Goal: Information Seeking & Learning: Find contact information

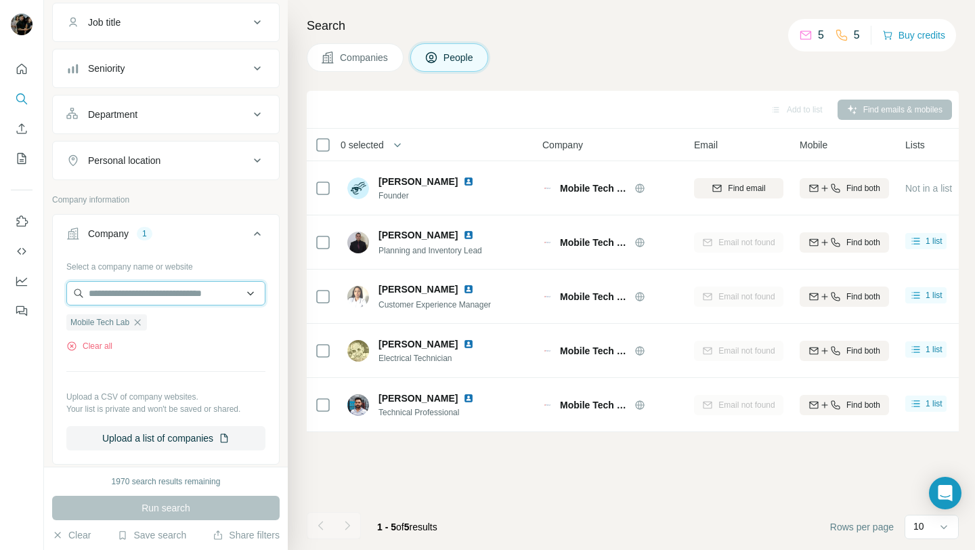
click at [157, 292] on input "text" at bounding box center [165, 293] width 199 height 24
paste input "**********"
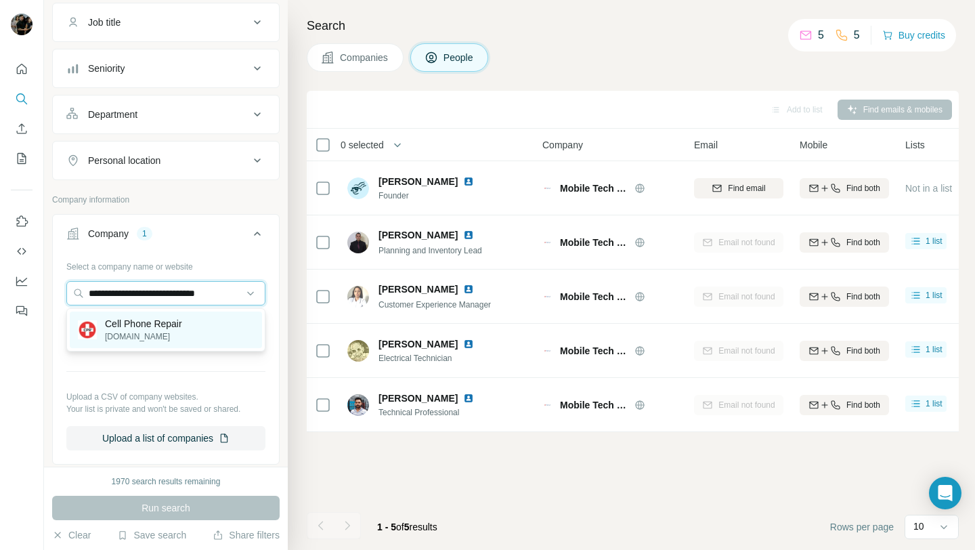
type input "**********"
click at [174, 334] on p "[DOMAIN_NAME]" at bounding box center [143, 336] width 77 height 12
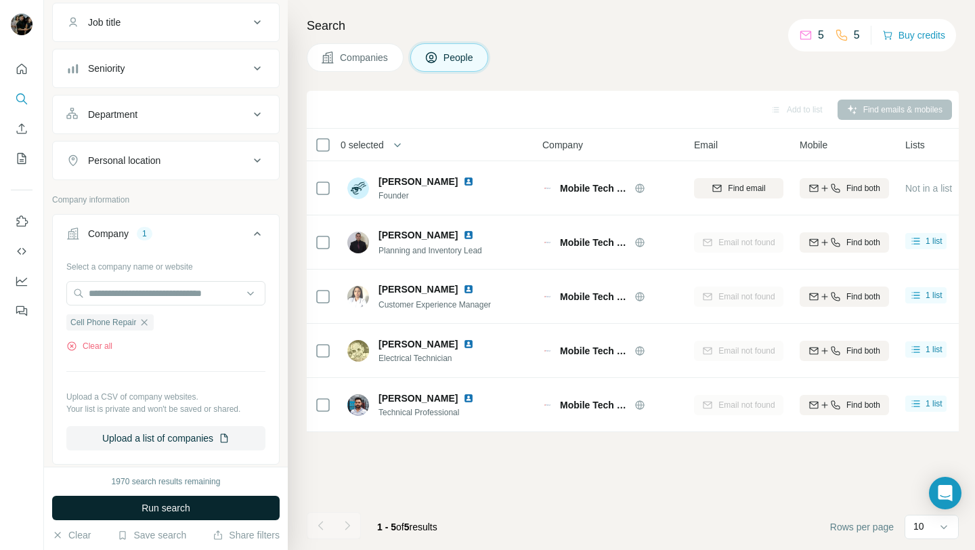
click at [148, 504] on span "Run search" at bounding box center [166, 508] width 49 height 14
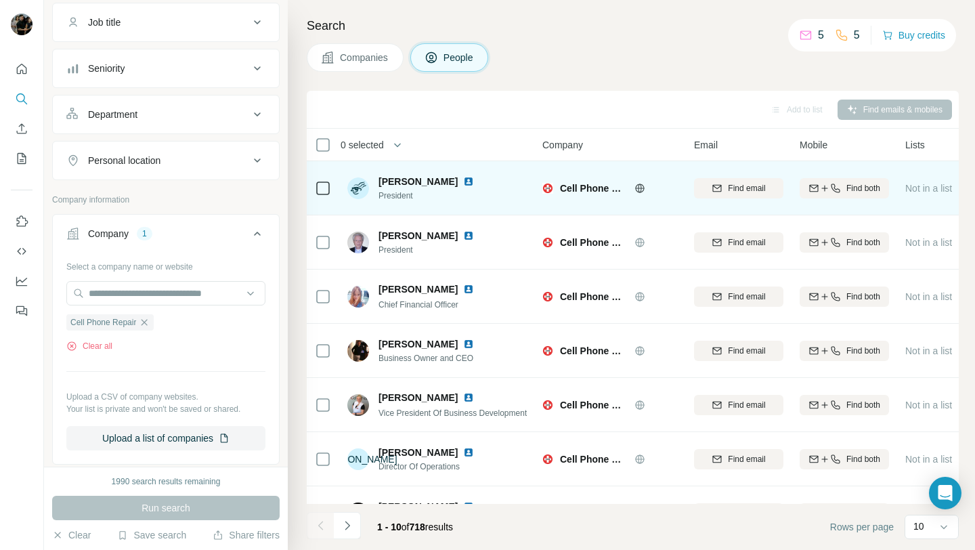
scroll to position [0, 20]
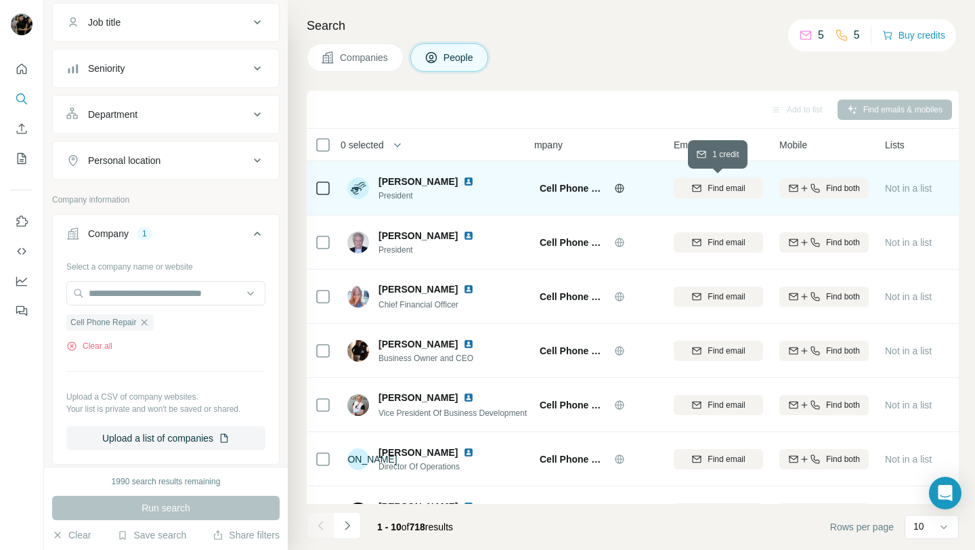
click at [708, 190] on span "Find email" at bounding box center [726, 188] width 37 height 12
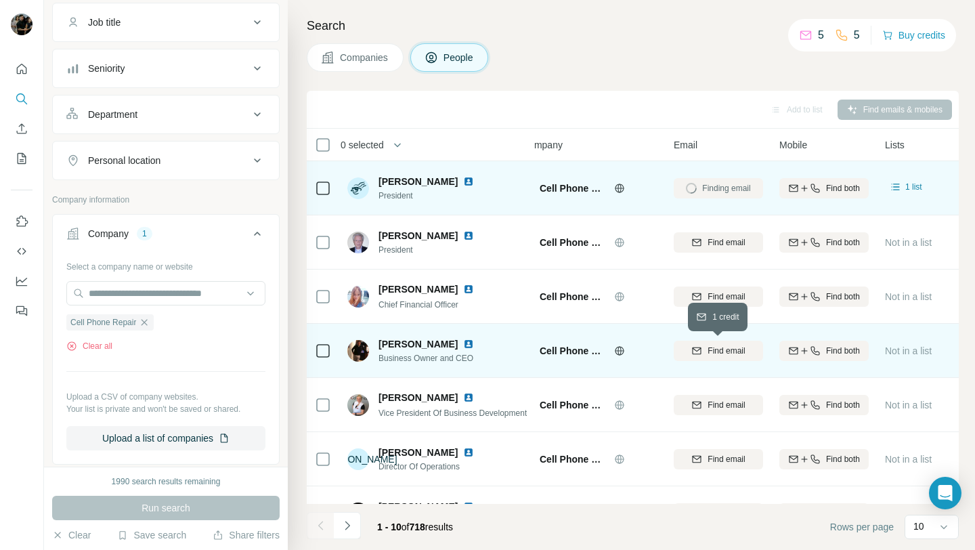
click at [694, 349] on icon "button" at bounding box center [697, 349] width 9 height 4
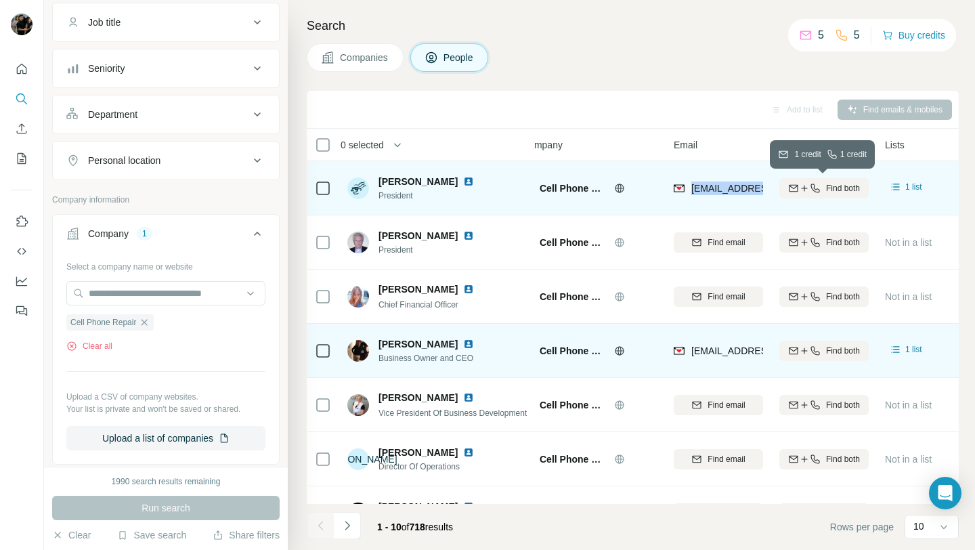
drag, startPoint x: 689, startPoint y: 186, endPoint x: 787, endPoint y: 186, distance: 98.2
click at [0, 0] on tr "[PERSON_NAME] President Cell Phone Repair [EMAIL_ADDRESS][DOMAIN_NAME] Find bot…" at bounding box center [0, 0] width 0 height 0
copy tr "[EMAIL_ADDRESS][DOMAIN_NAME]"
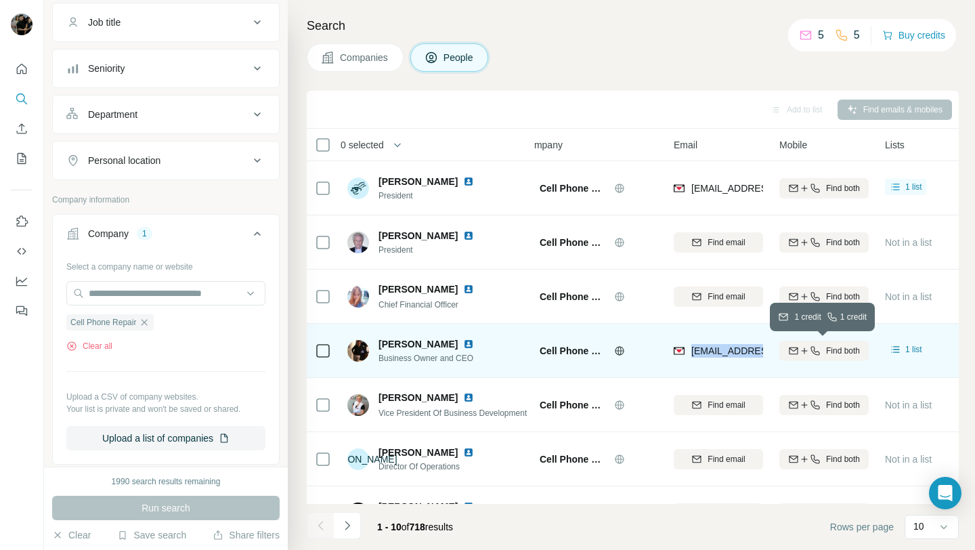
drag, startPoint x: 691, startPoint y: 351, endPoint x: 810, endPoint y: 353, distance: 119.2
click at [0, 0] on tr "[PERSON_NAME] Business Owner and CEO Cell Phone Repair [EMAIL_ADDRESS][DOMAIN_N…" at bounding box center [0, 0] width 0 height 0
copy tr "[EMAIL_ADDRESS][DOMAIN_NAME]"
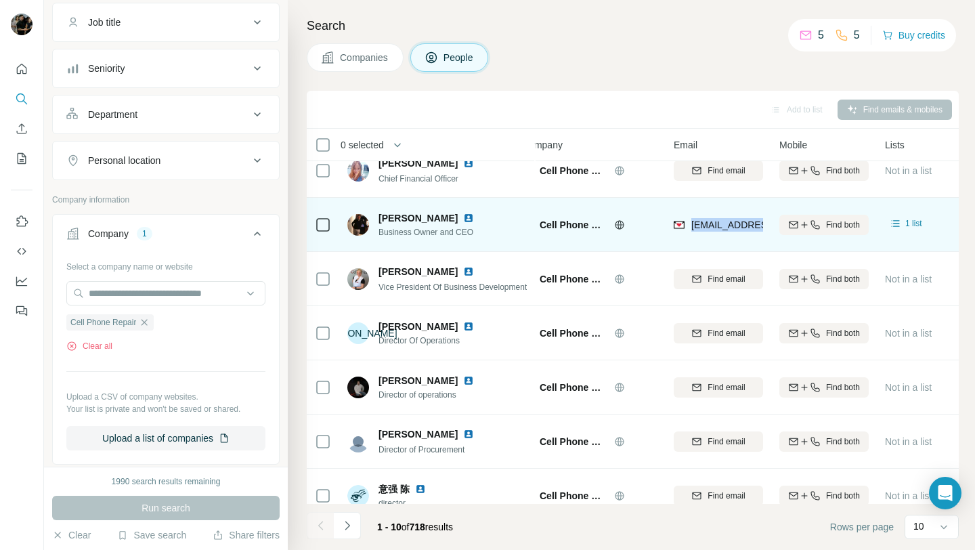
scroll to position [125, 20]
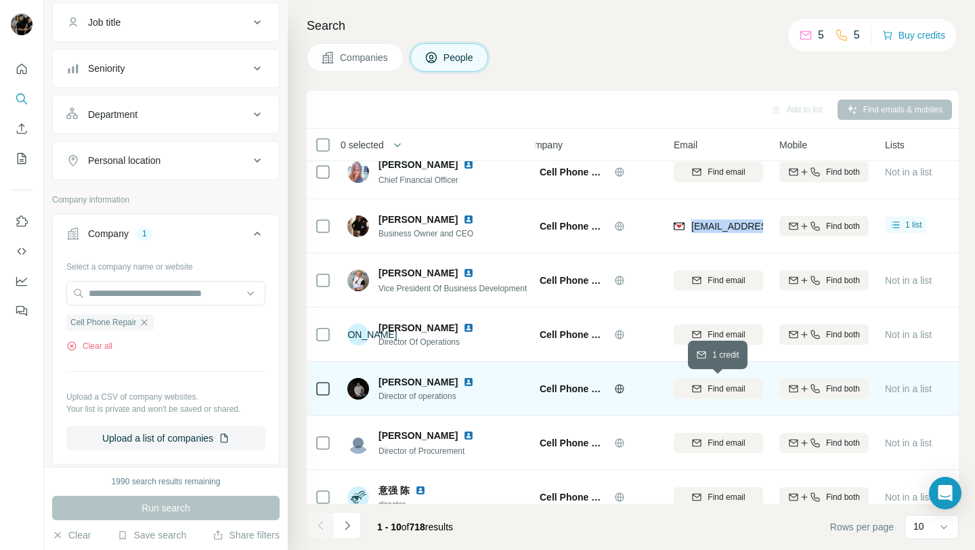
click at [704, 391] on div "Find email" at bounding box center [718, 389] width 89 height 12
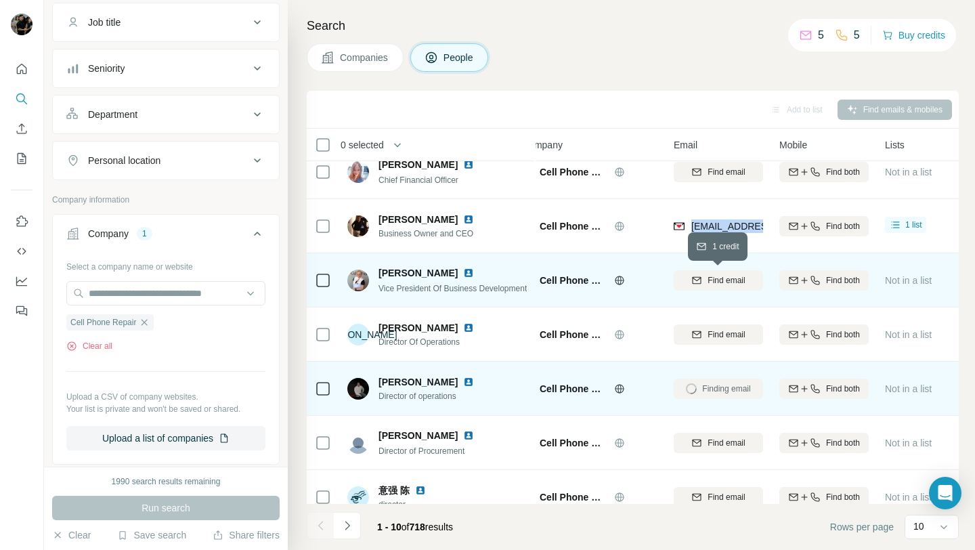
click at [726, 284] on span "Find email" at bounding box center [726, 280] width 37 height 12
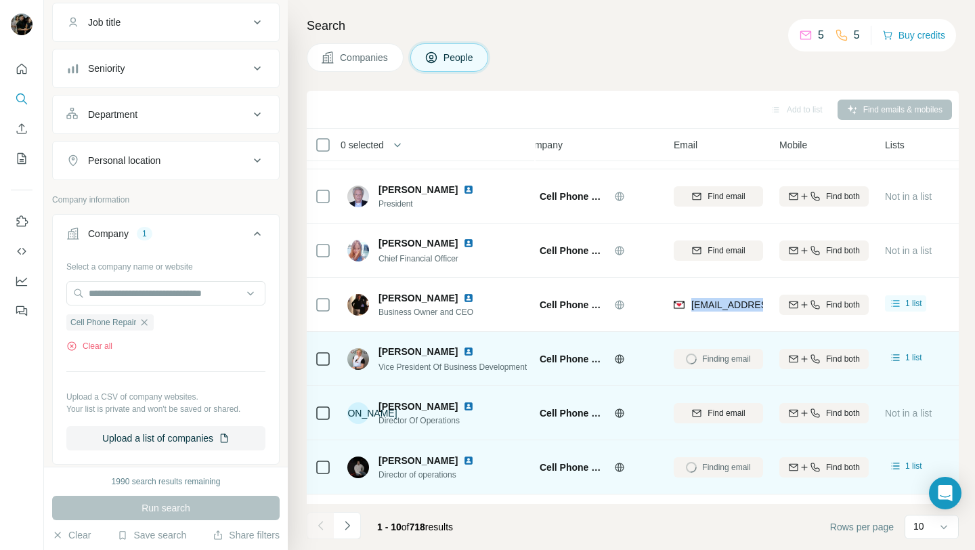
scroll to position [0, 20]
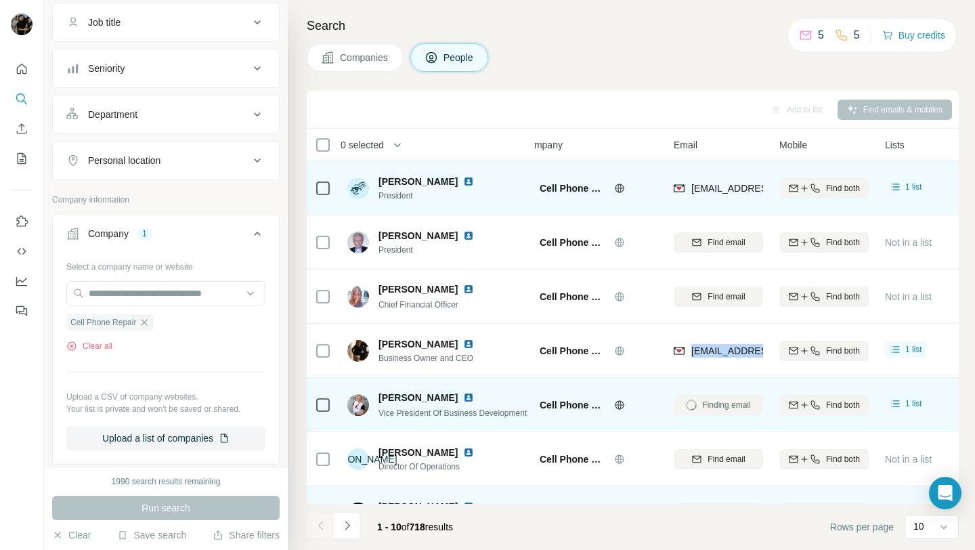
drag, startPoint x: 378, startPoint y: 179, endPoint x: 440, endPoint y: 180, distance: 62.3
click at [440, 180] on span "[PERSON_NAME]" at bounding box center [417, 182] width 79 height 14
copy span "[PERSON_NAME]"
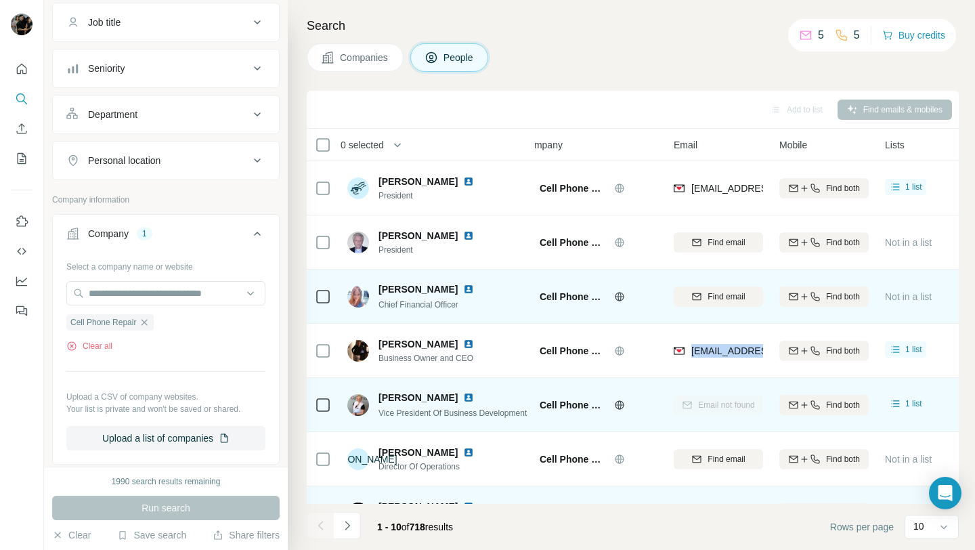
scroll to position [37, 20]
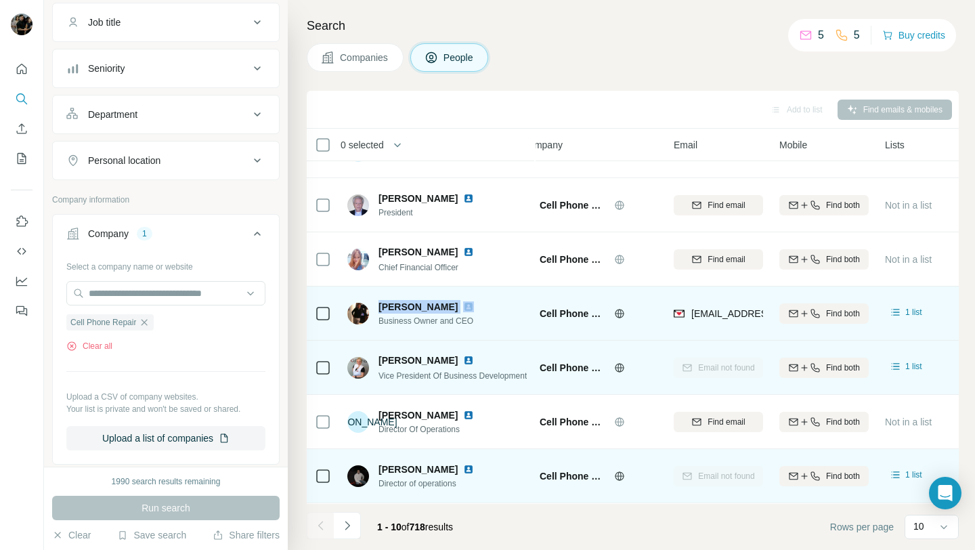
drag, startPoint x: 377, startPoint y: 307, endPoint x: 431, endPoint y: 306, distance: 53.5
click at [431, 306] on div "[PERSON_NAME] Business Owner and CEO" at bounding box center [418, 313] width 143 height 27
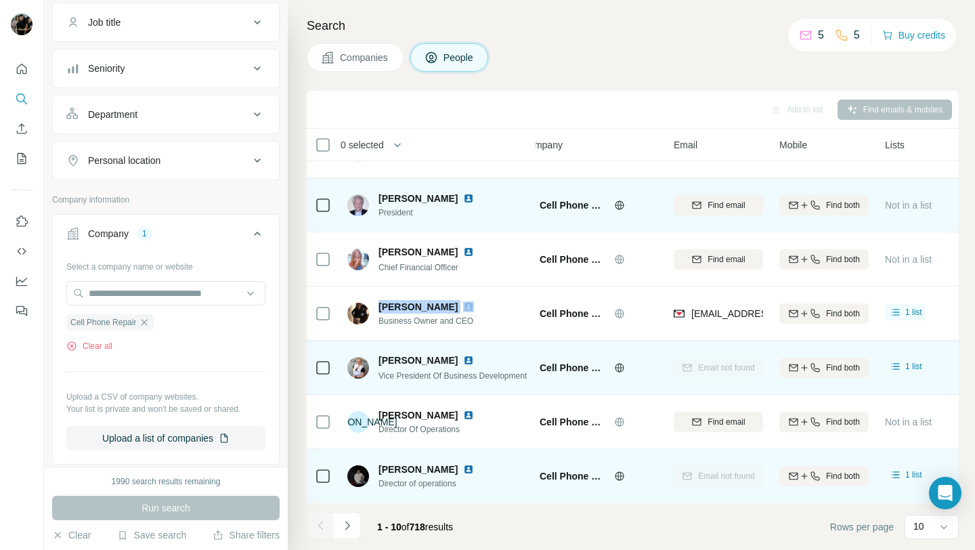
copy span "[PERSON_NAME]"
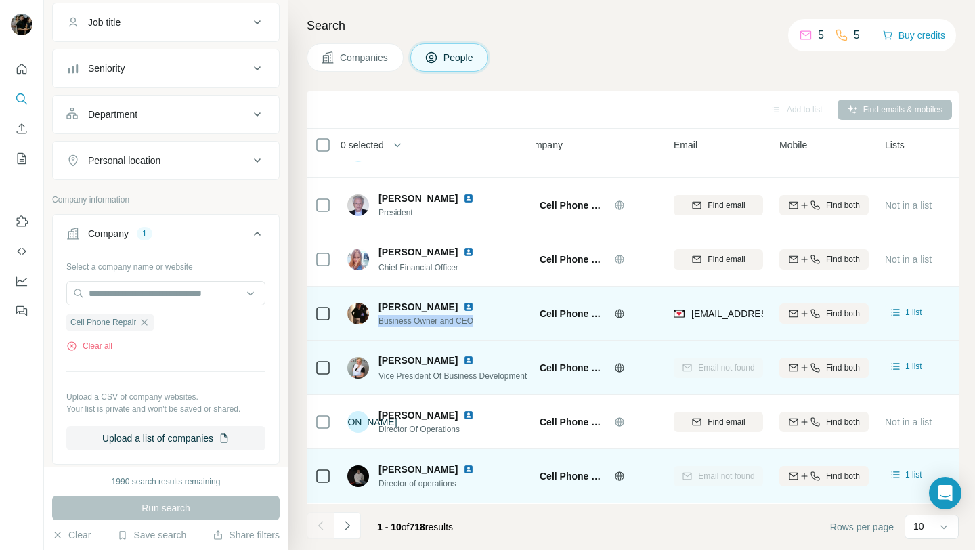
drag, startPoint x: 376, startPoint y: 320, endPoint x: 477, endPoint y: 322, distance: 100.2
click at [477, 322] on div "[PERSON_NAME] Business Owner and CEO" at bounding box center [437, 313] width 180 height 37
copy span "Business Owner and CEO"
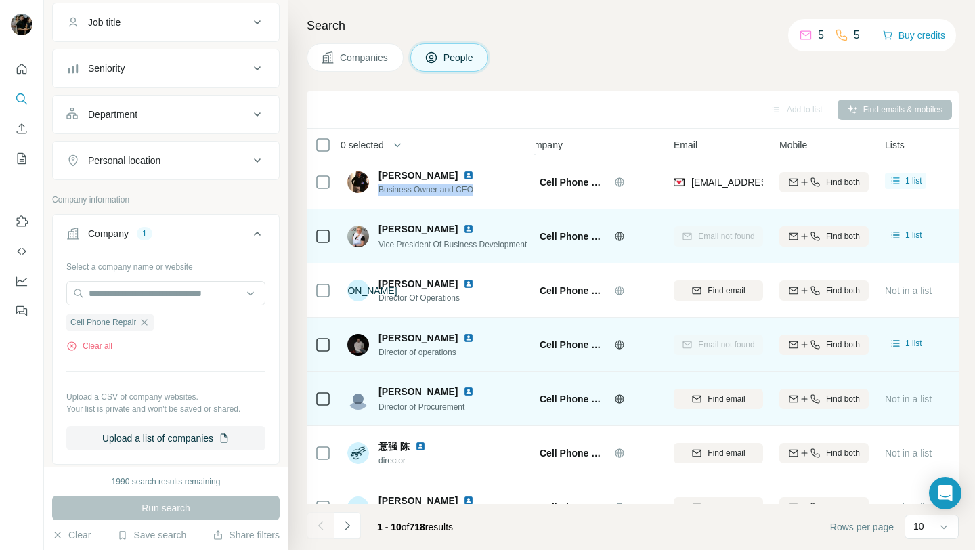
scroll to position [199, 20]
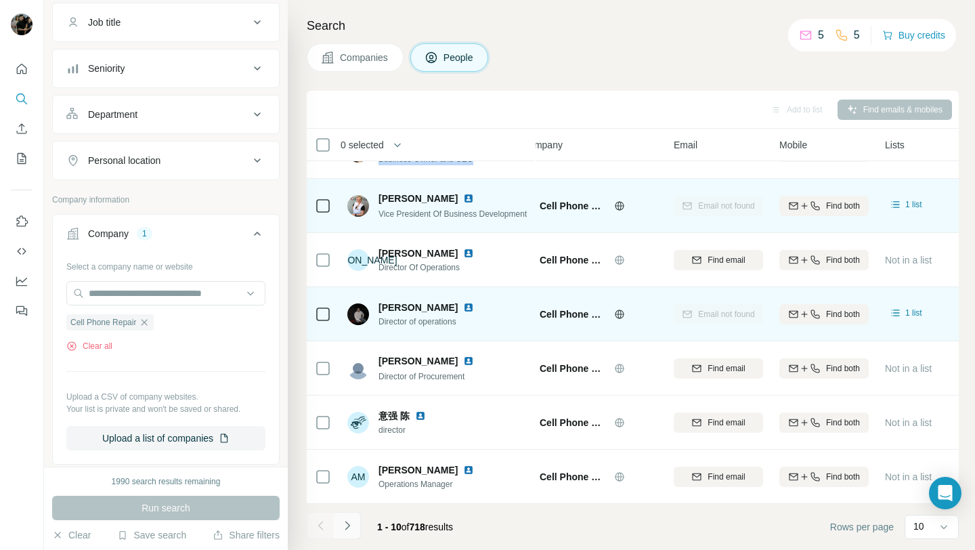
click at [351, 523] on icon "Navigate to next page" at bounding box center [348, 526] width 14 height 14
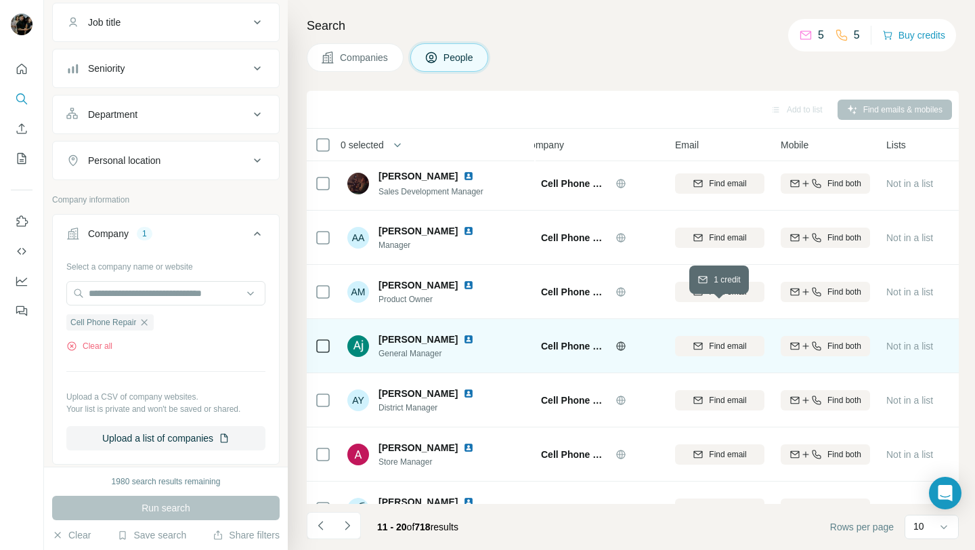
scroll to position [0, 19]
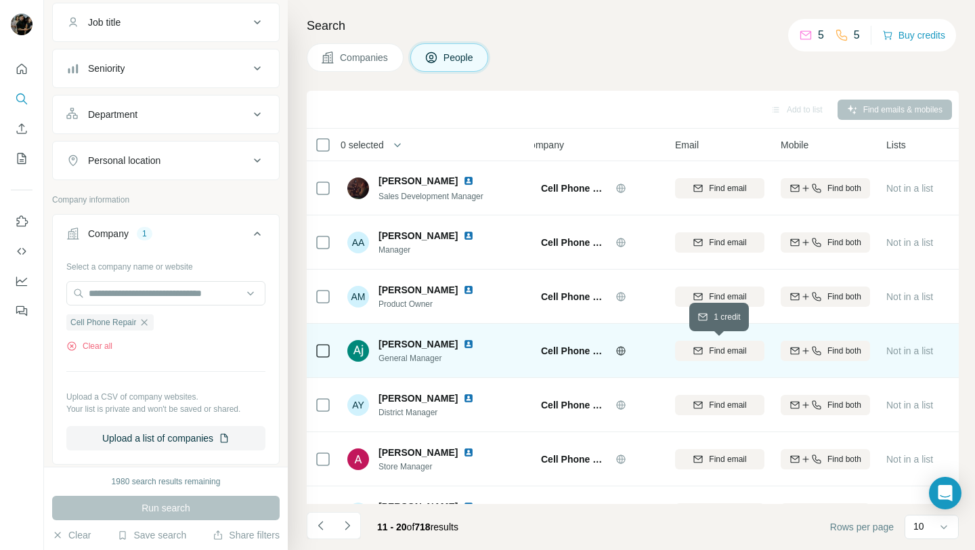
click at [719, 347] on span "Find email" at bounding box center [727, 351] width 37 height 12
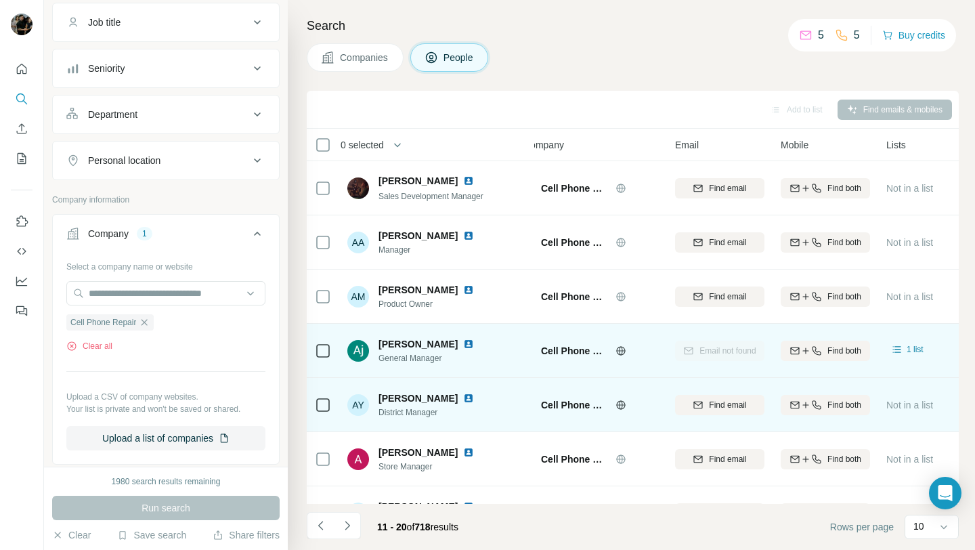
scroll to position [199, 19]
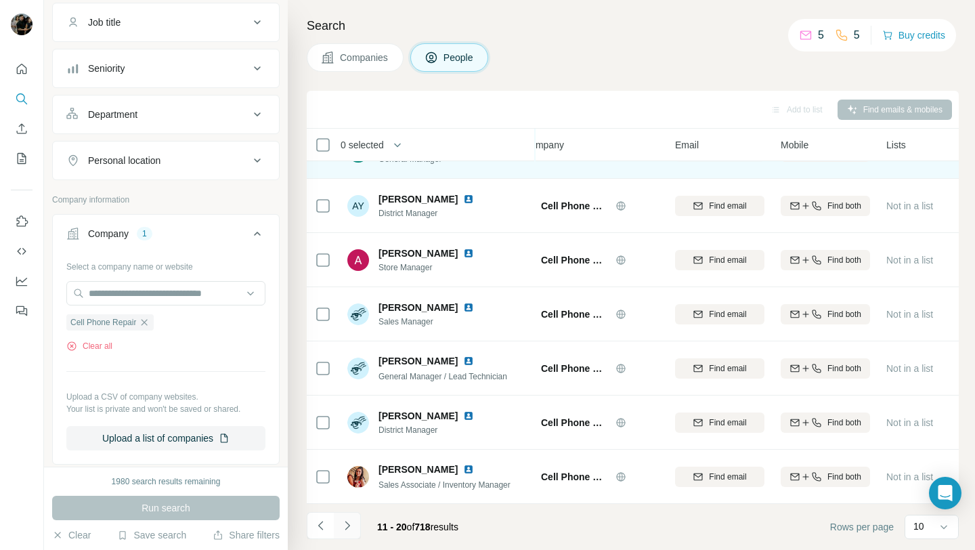
click at [351, 519] on icon "Navigate to next page" at bounding box center [348, 526] width 14 height 14
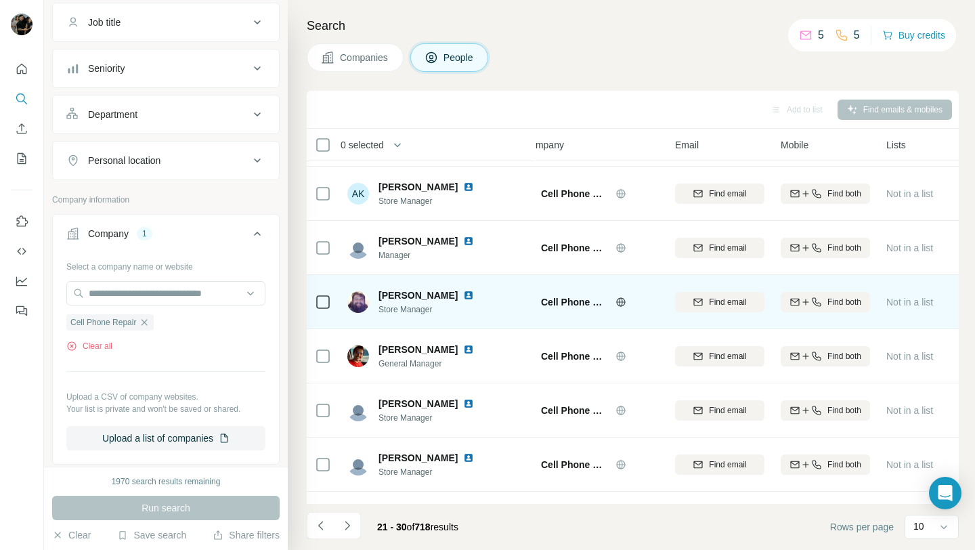
scroll to position [64, 19]
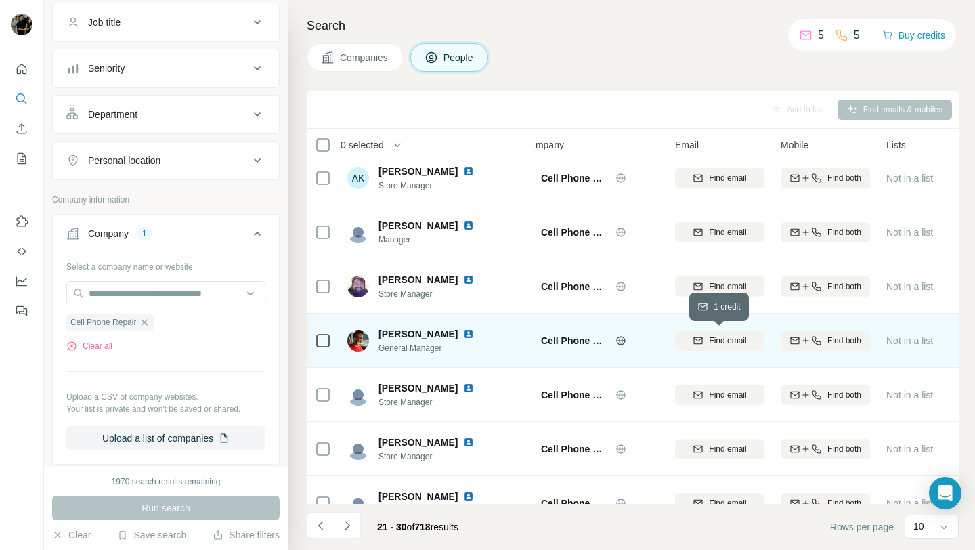
click at [713, 341] on span "Find email" at bounding box center [727, 340] width 37 height 12
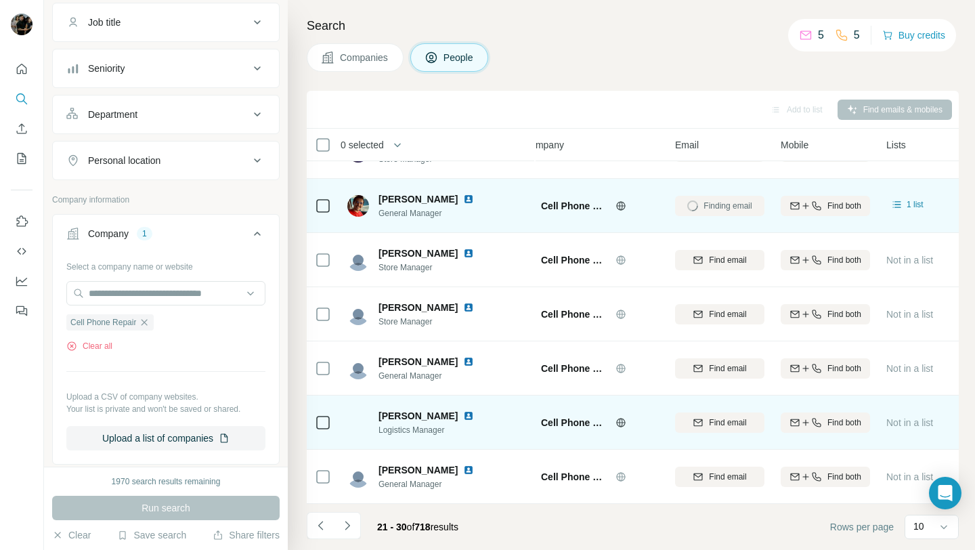
scroll to position [182, 19]
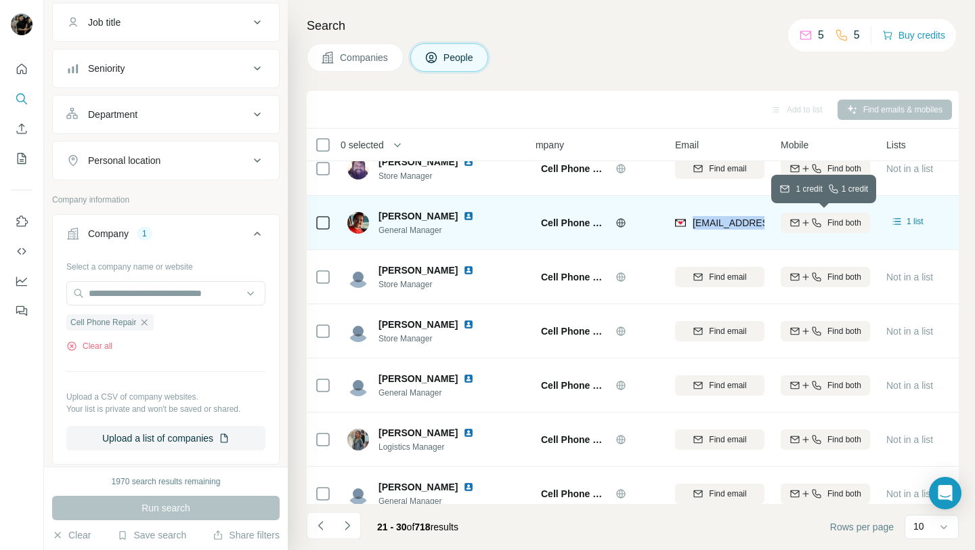
drag, startPoint x: 693, startPoint y: 224, endPoint x: 795, endPoint y: 220, distance: 101.6
click at [0, 0] on tr "[PERSON_NAME] General Manager Cell Phone Repair [EMAIL_ADDRESS][DOMAIN_NAME] Fi…" at bounding box center [0, 0] width 0 height 0
copy tr "[EMAIL_ADDRESS][DOMAIN_NAME]"
click at [463, 214] on img at bounding box center [468, 216] width 11 height 11
drag, startPoint x: 373, startPoint y: 213, endPoint x: 456, endPoint y: 219, distance: 83.5
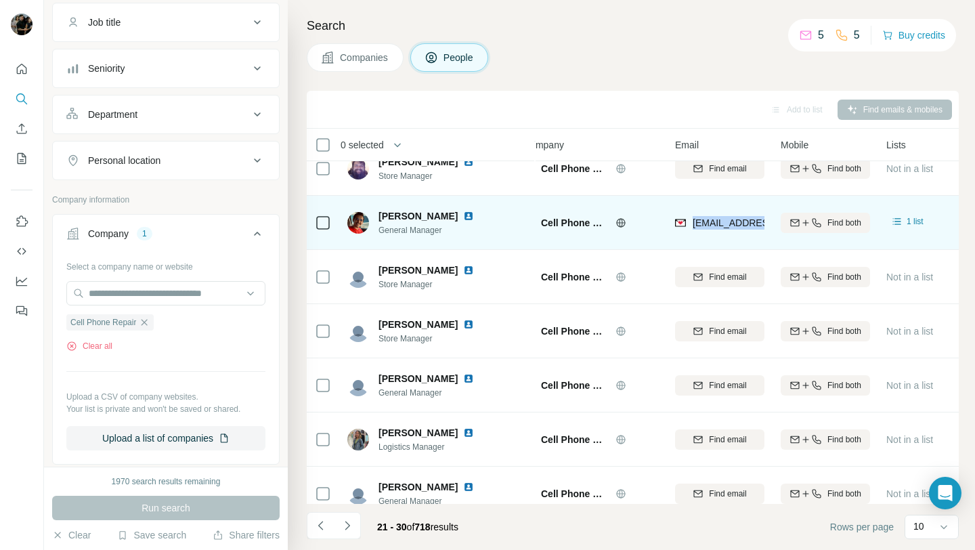
click at [456, 219] on div "[PERSON_NAME] General Manager" at bounding box center [418, 222] width 143 height 27
copy div "[PERSON_NAME]"
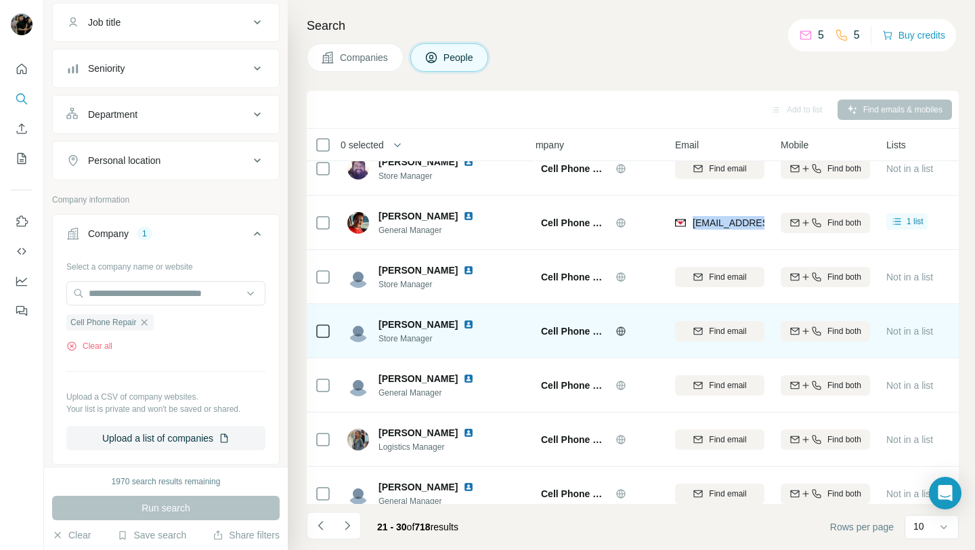
scroll to position [199, 19]
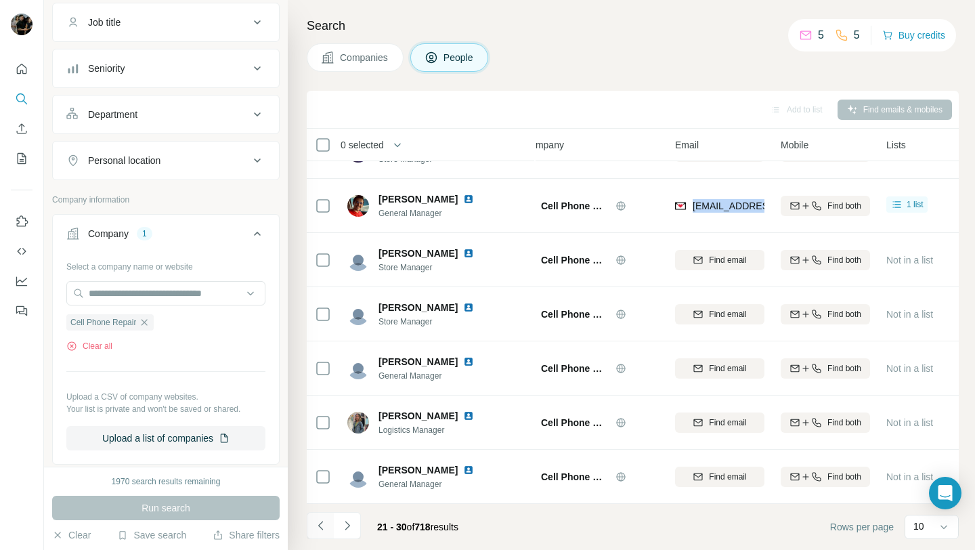
click at [323, 524] on icon "Navigate to previous page" at bounding box center [321, 526] width 14 height 14
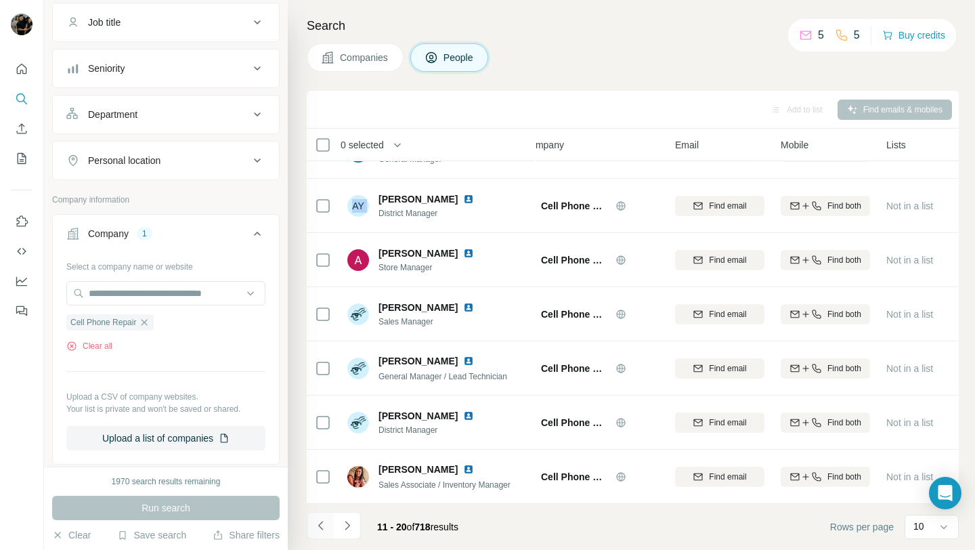
click at [323, 524] on icon "Navigate to previous page" at bounding box center [321, 526] width 14 height 14
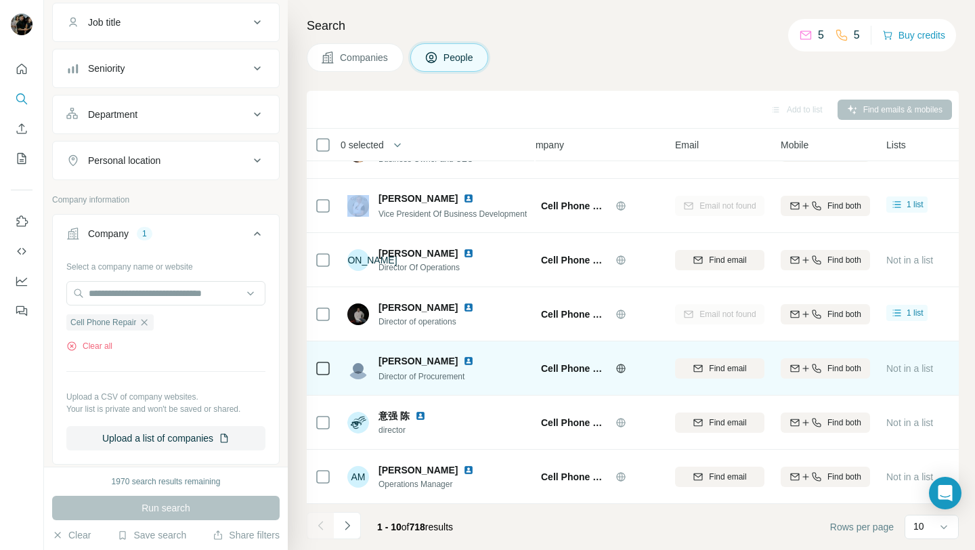
scroll to position [0, 19]
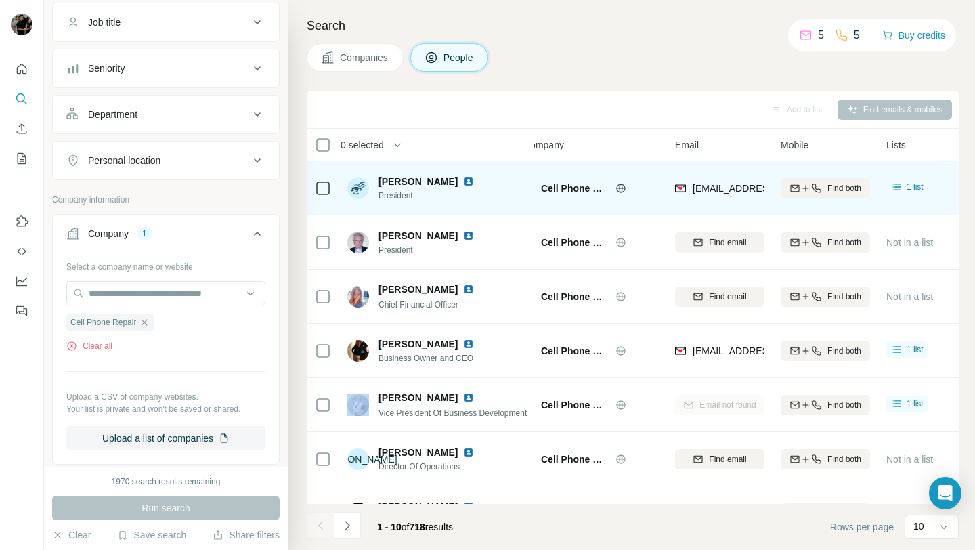
click at [463, 179] on img at bounding box center [468, 181] width 11 height 11
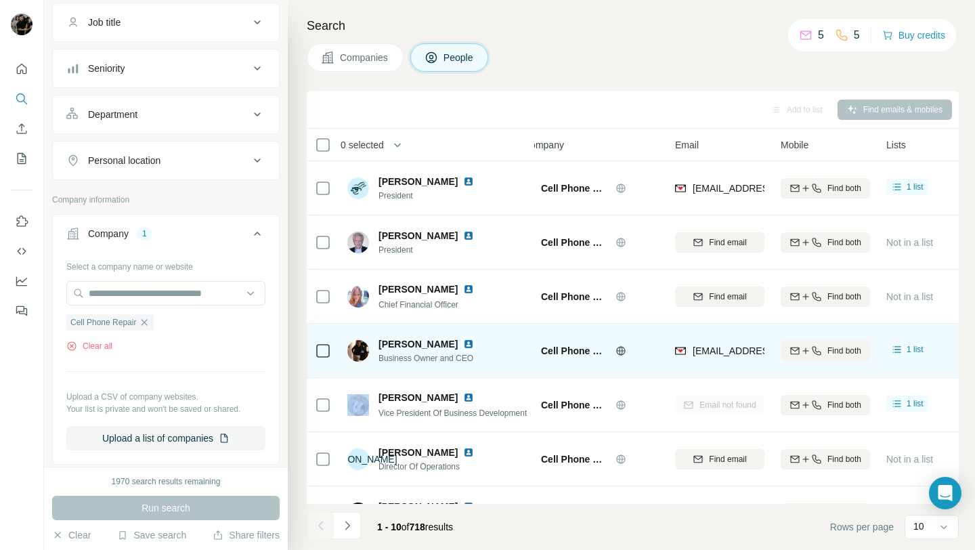
click at [463, 342] on img at bounding box center [468, 344] width 11 height 11
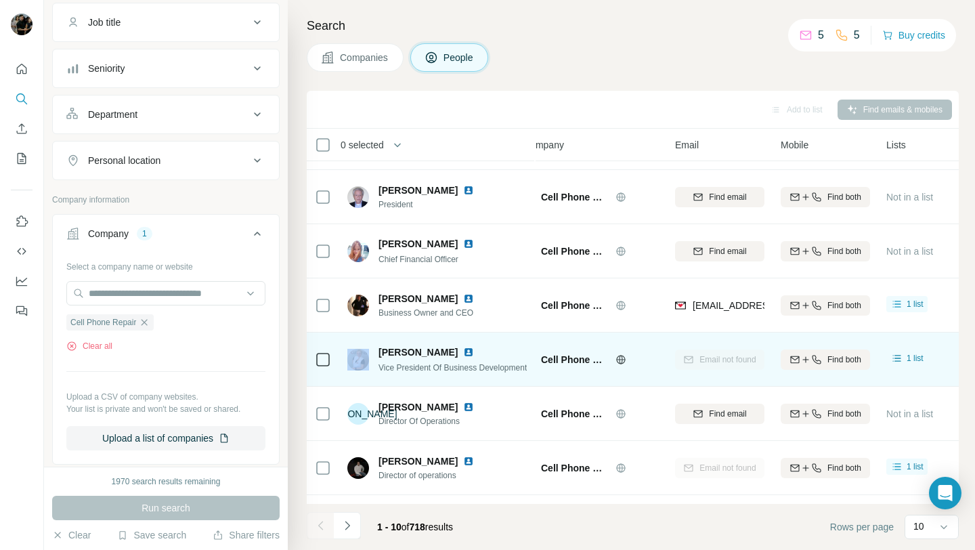
scroll to position [51, 19]
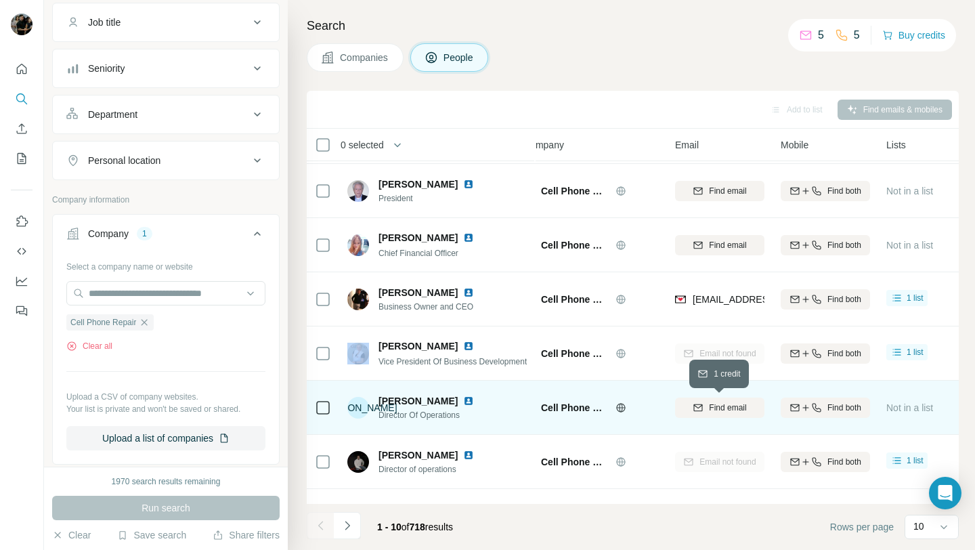
click at [726, 412] on span "Find email" at bounding box center [727, 408] width 37 height 12
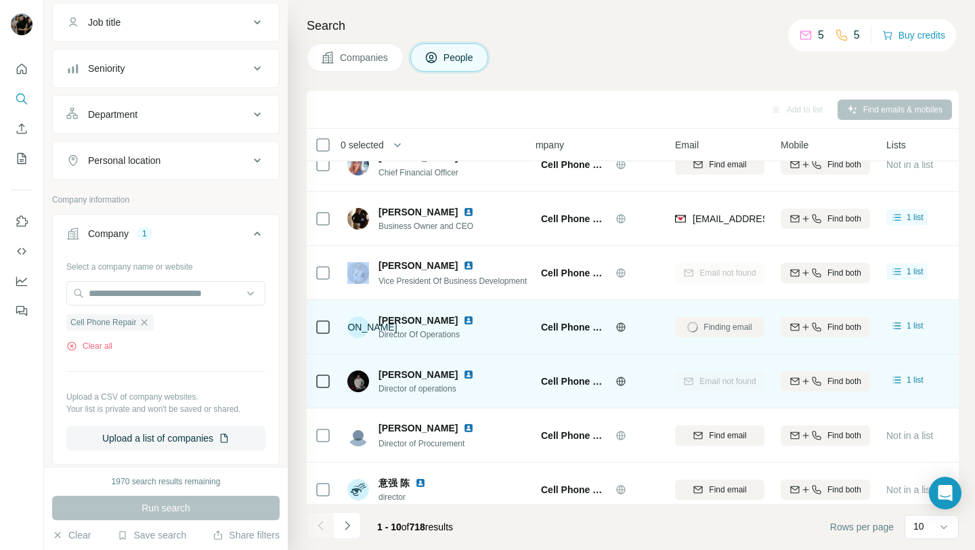
scroll to position [142, 19]
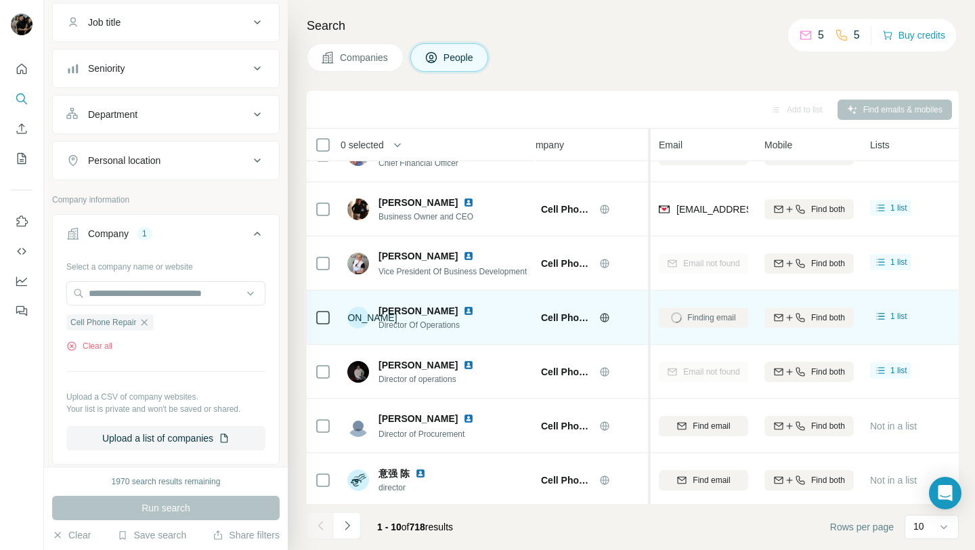
drag, startPoint x: 664, startPoint y: 328, endPoint x: 651, endPoint y: 328, distance: 12.9
click at [651, 328] on table "0 selected People Company Email Mobile Lists Personal location Seniority Depart…" at bounding box center [862, 274] width 1148 height 574
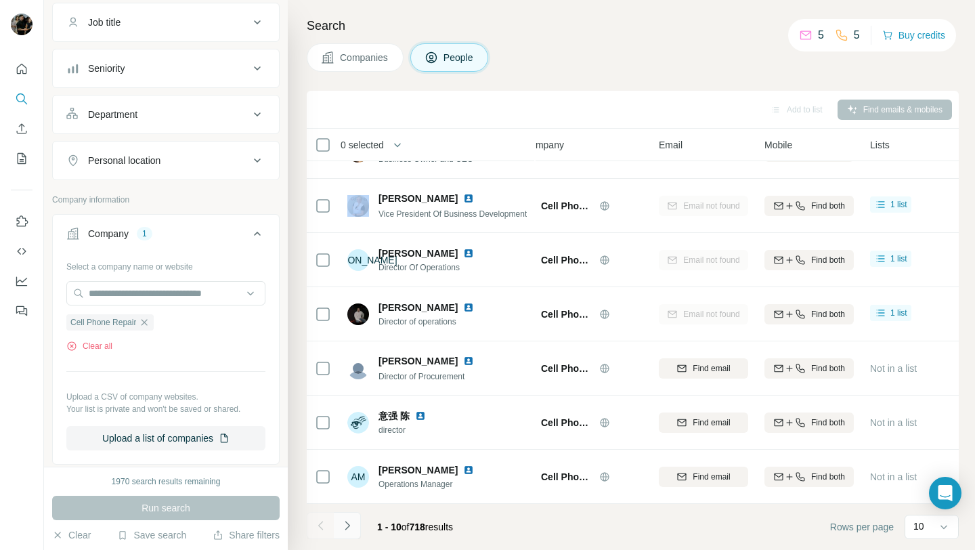
click at [341, 519] on icon "Navigate to next page" at bounding box center [348, 526] width 14 height 14
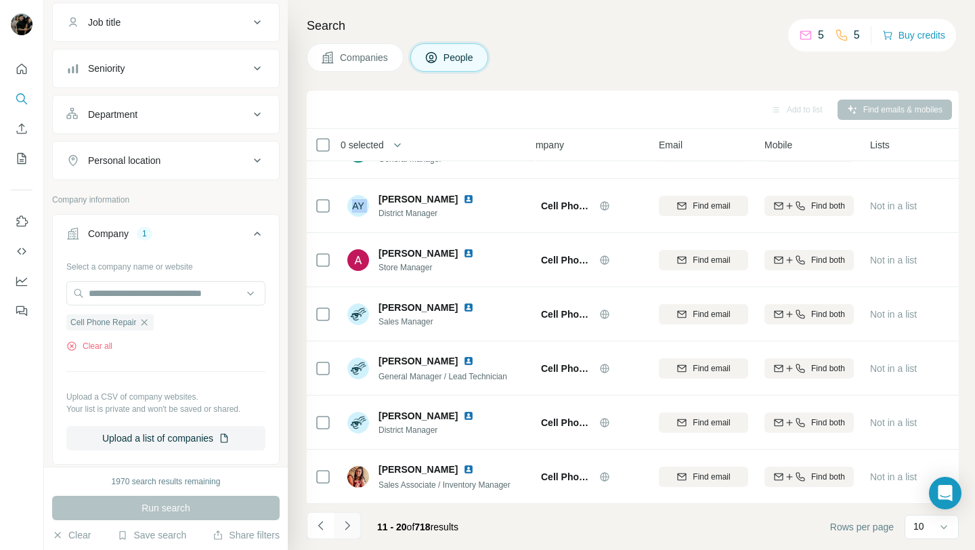
click at [341, 519] on icon "Navigate to next page" at bounding box center [348, 526] width 14 height 14
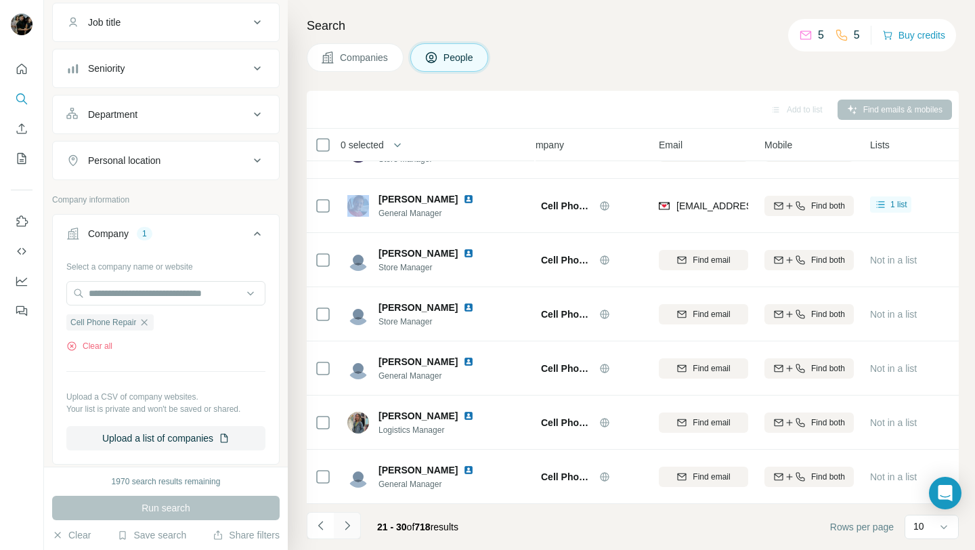
click at [347, 529] on icon "Navigate to next page" at bounding box center [348, 526] width 14 height 14
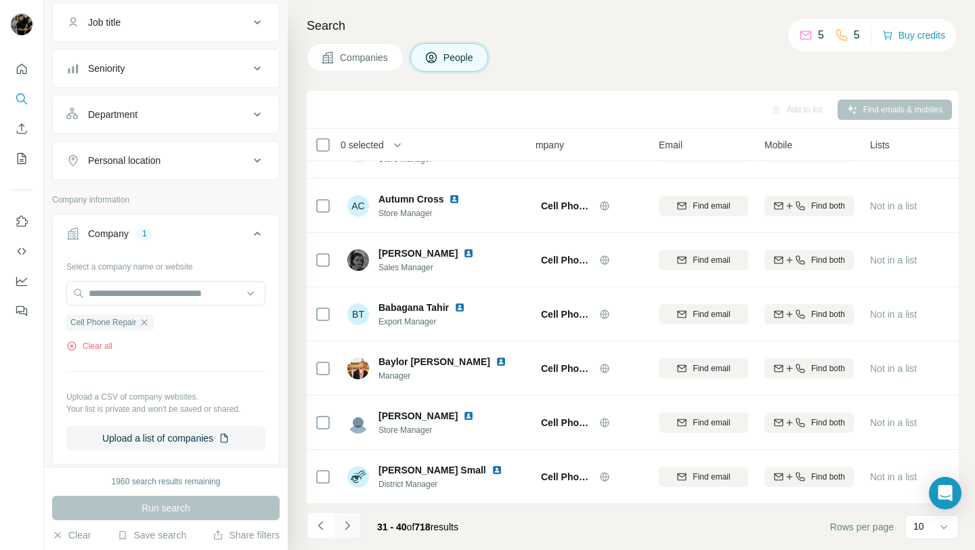
click at [350, 525] on icon "Navigate to next page" at bounding box center [348, 526] width 14 height 14
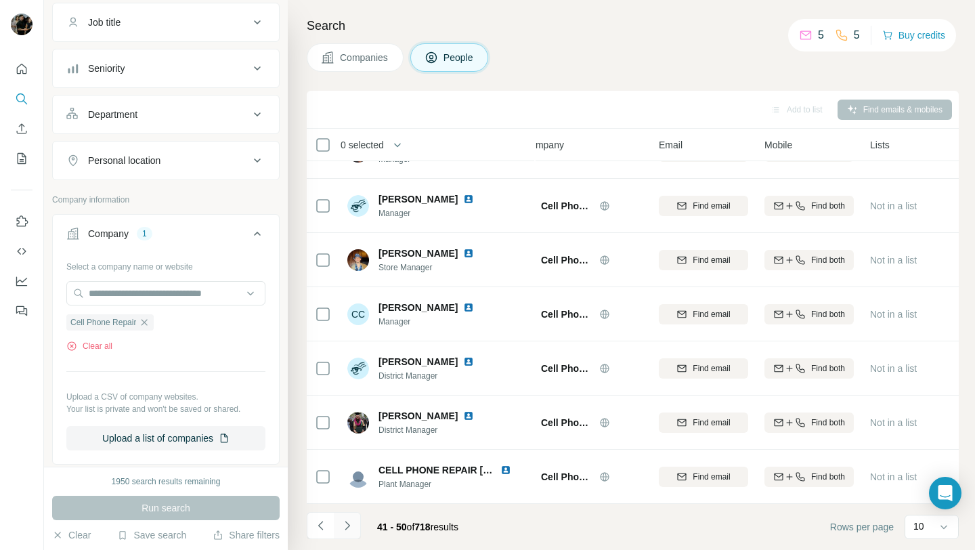
click at [343, 521] on icon "Navigate to next page" at bounding box center [348, 526] width 14 height 14
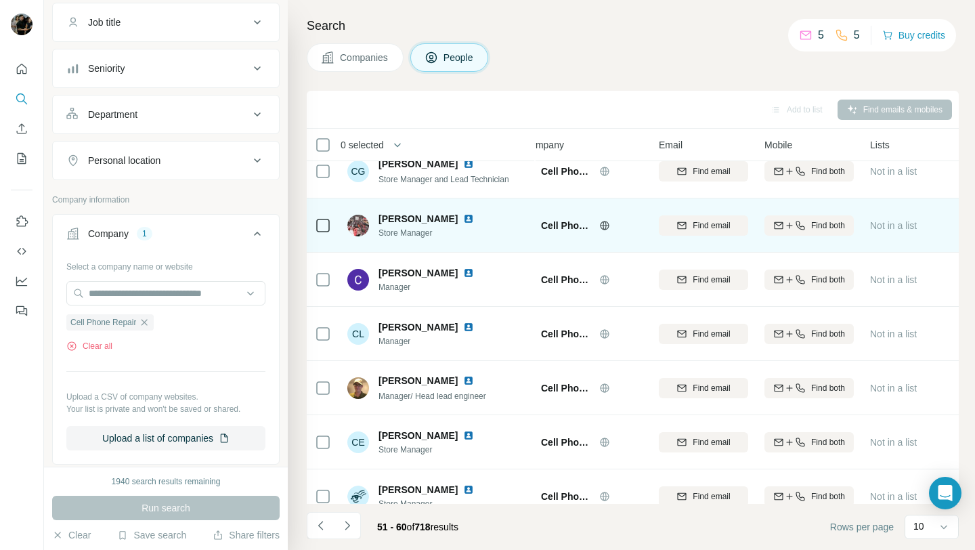
scroll to position [0, 19]
